Goal: Task Accomplishment & Management: Manage account settings

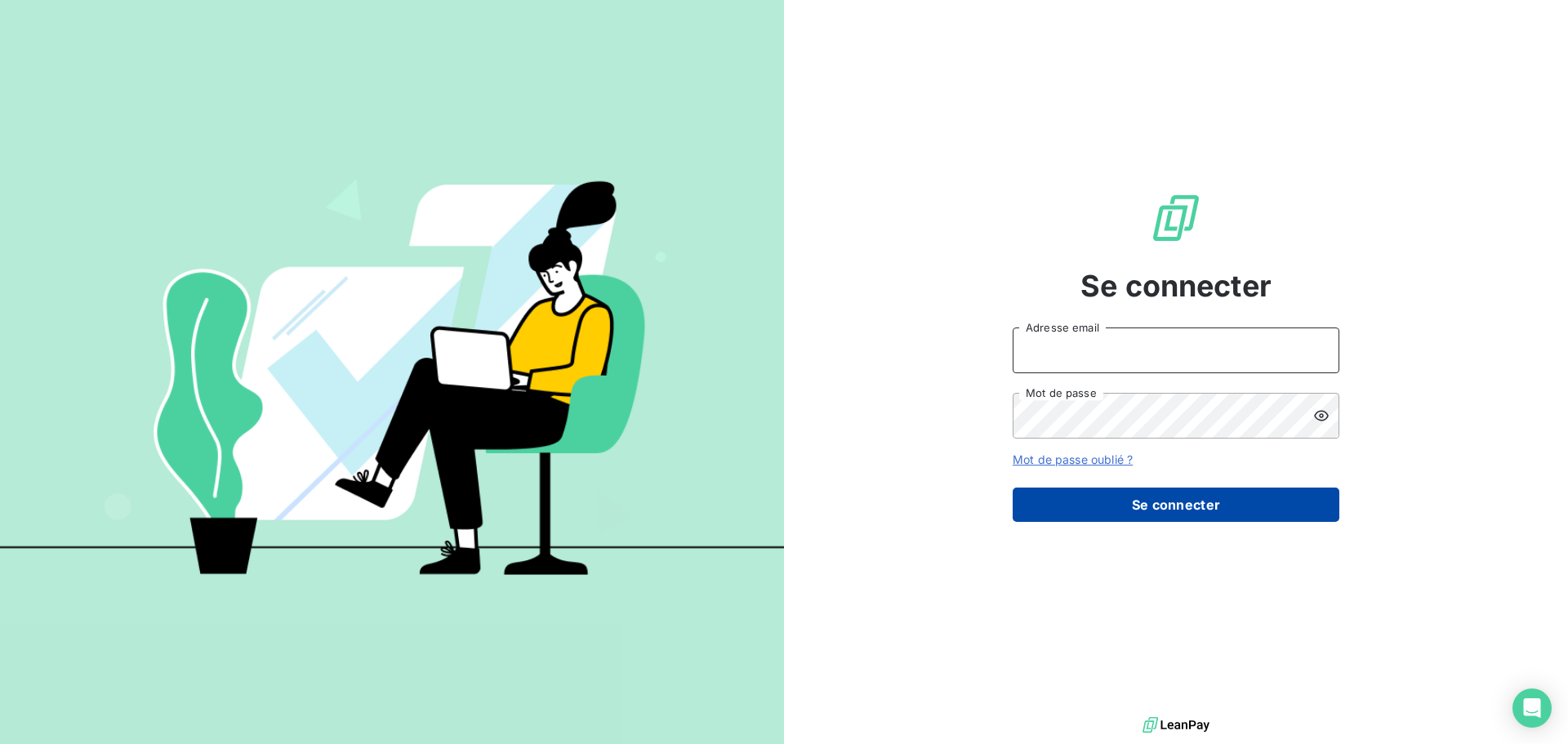
type input "[EMAIL_ADDRESS][DOMAIN_NAME]"
click at [1169, 499] on button "Se connecter" at bounding box center [1176, 504] width 327 height 34
click at [1205, 509] on button "Se connecter" at bounding box center [1176, 504] width 327 height 34
click at [1198, 508] on button "Se connecter" at bounding box center [1176, 504] width 327 height 34
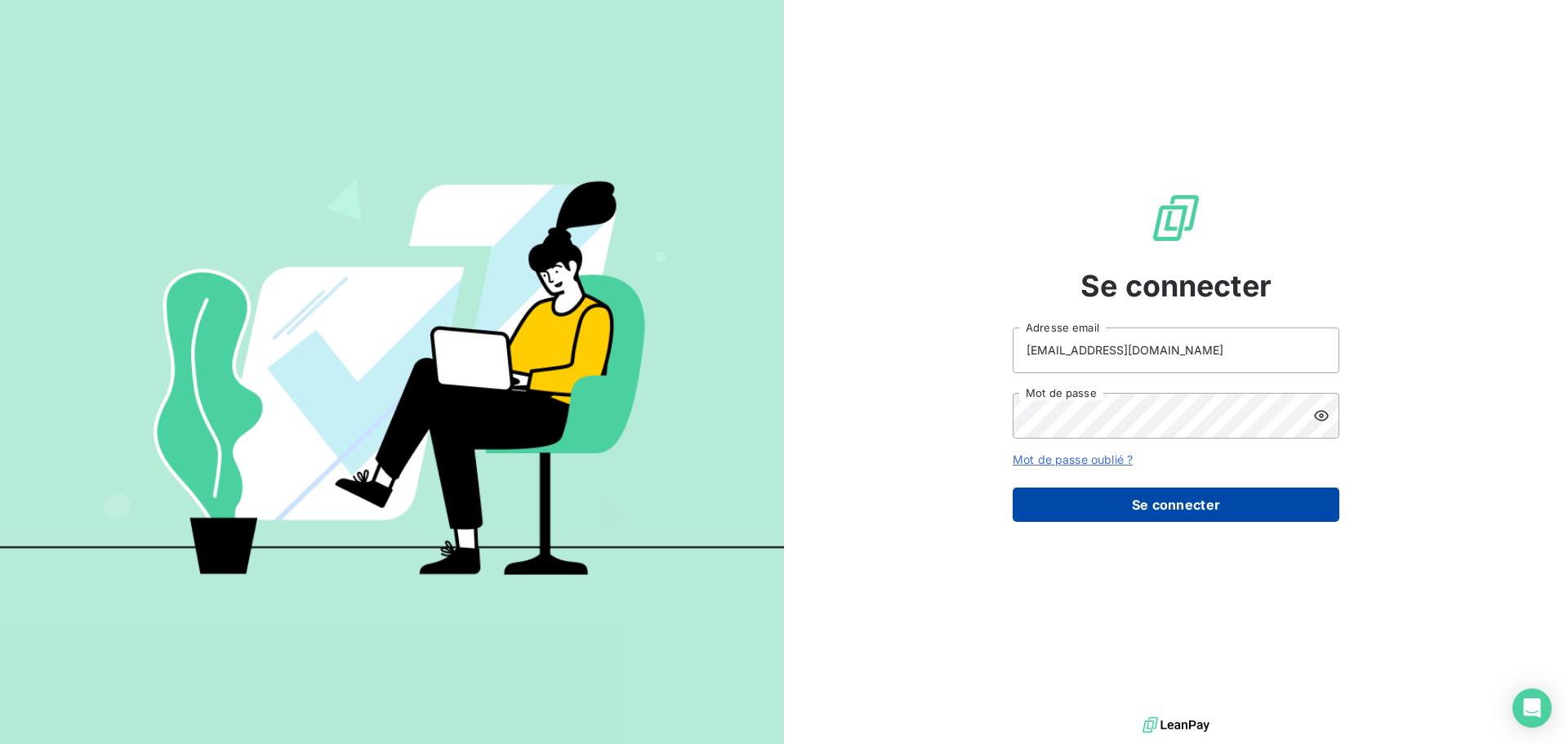
click at [1198, 508] on button "Se connecter" at bounding box center [1176, 504] width 327 height 34
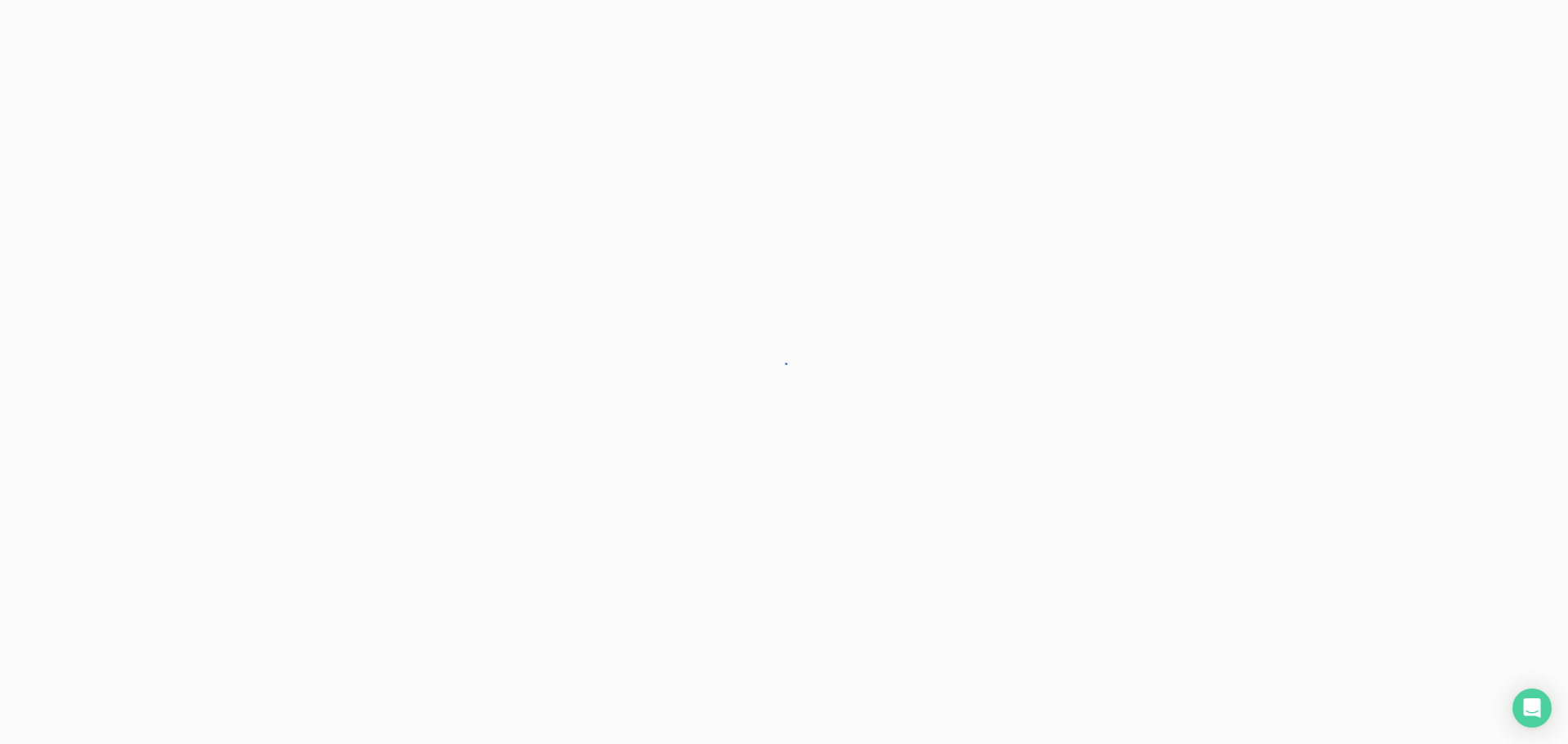
click at [1198, 508] on div at bounding box center [784, 372] width 1568 height 744
